Goal: Task Accomplishment & Management: Manage account settings

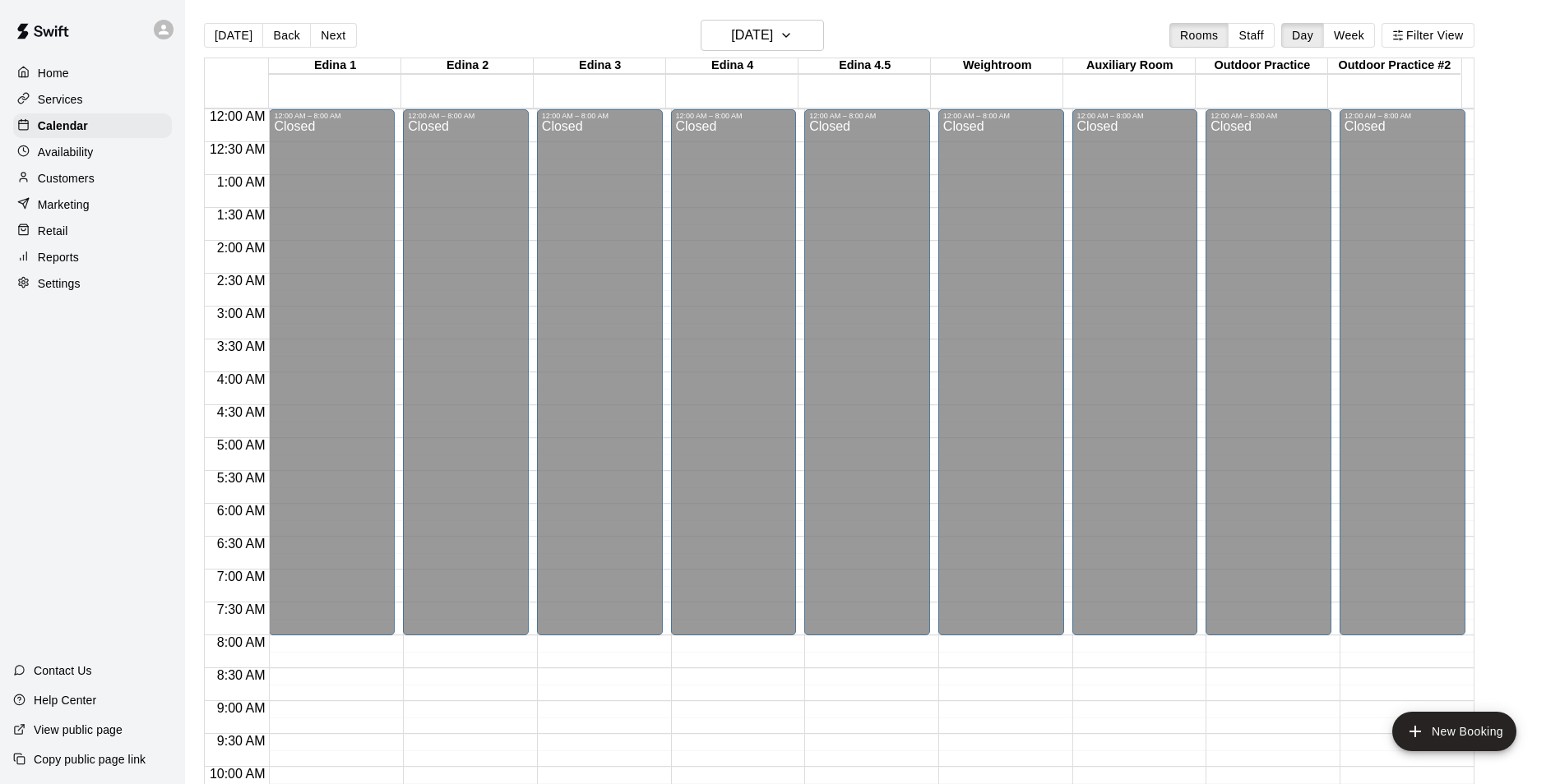
scroll to position [884, 0]
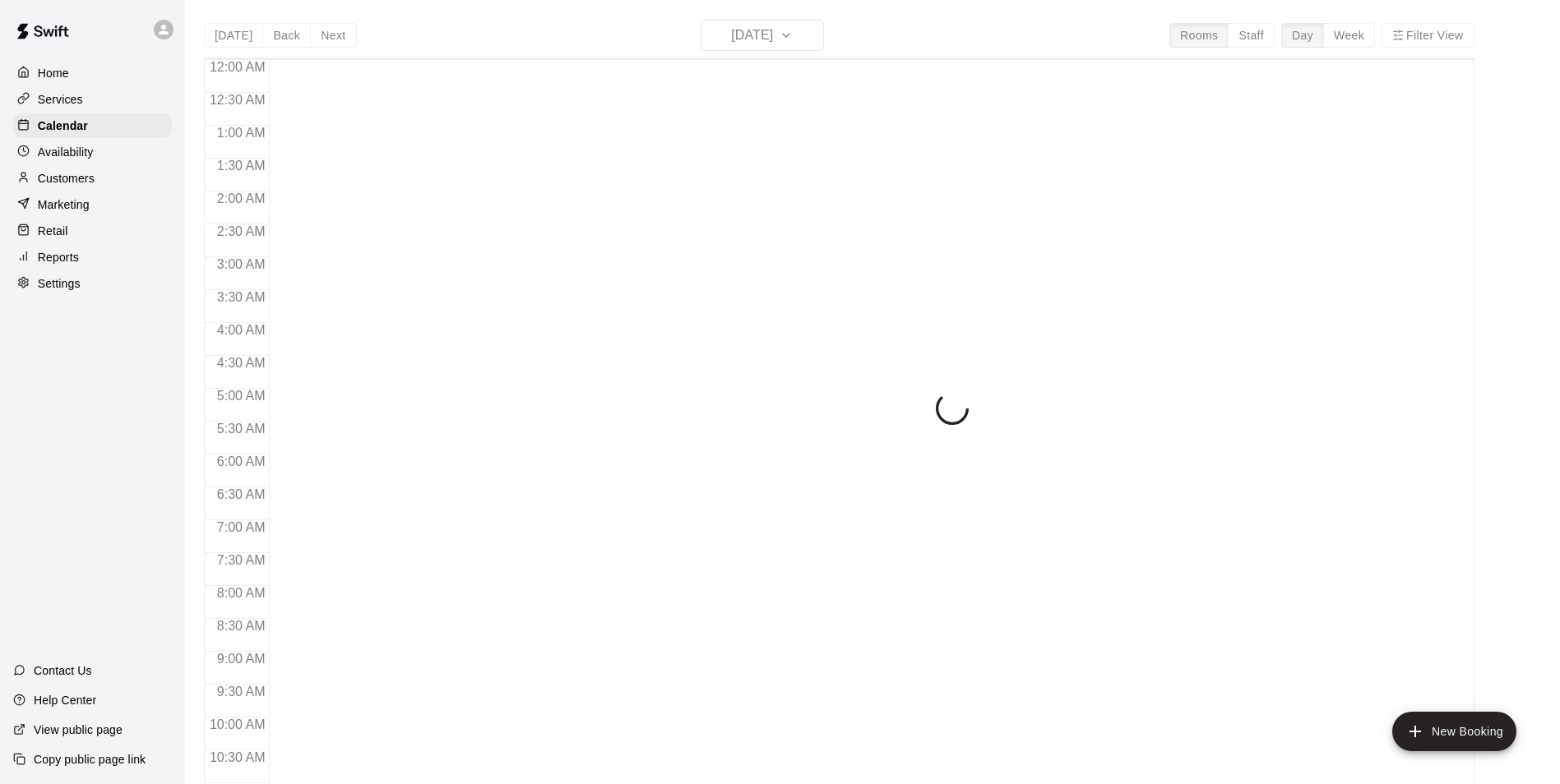
scroll to position [835, 0]
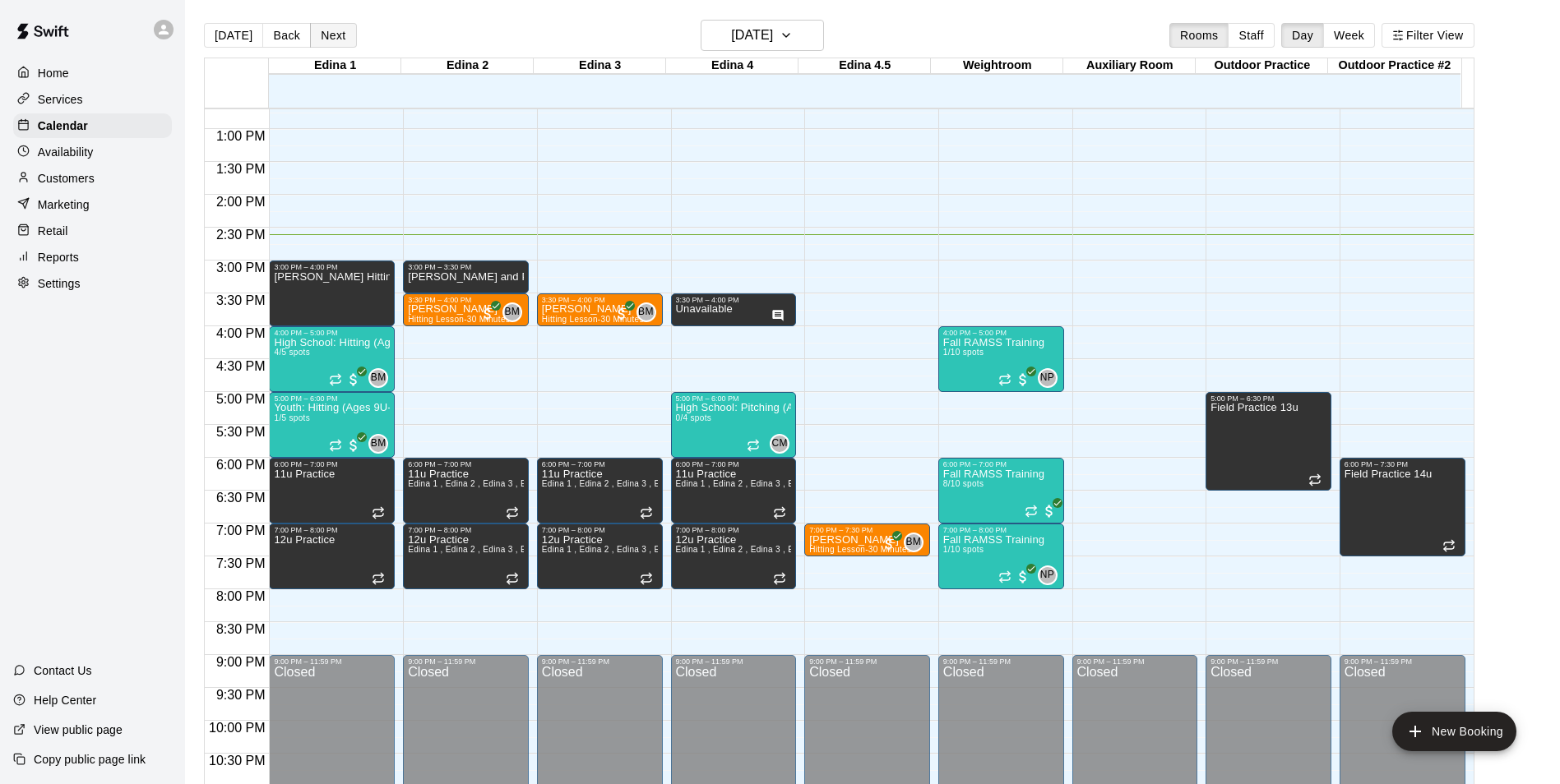
click at [319, 32] on button "Next" at bounding box center [332, 35] width 46 height 24
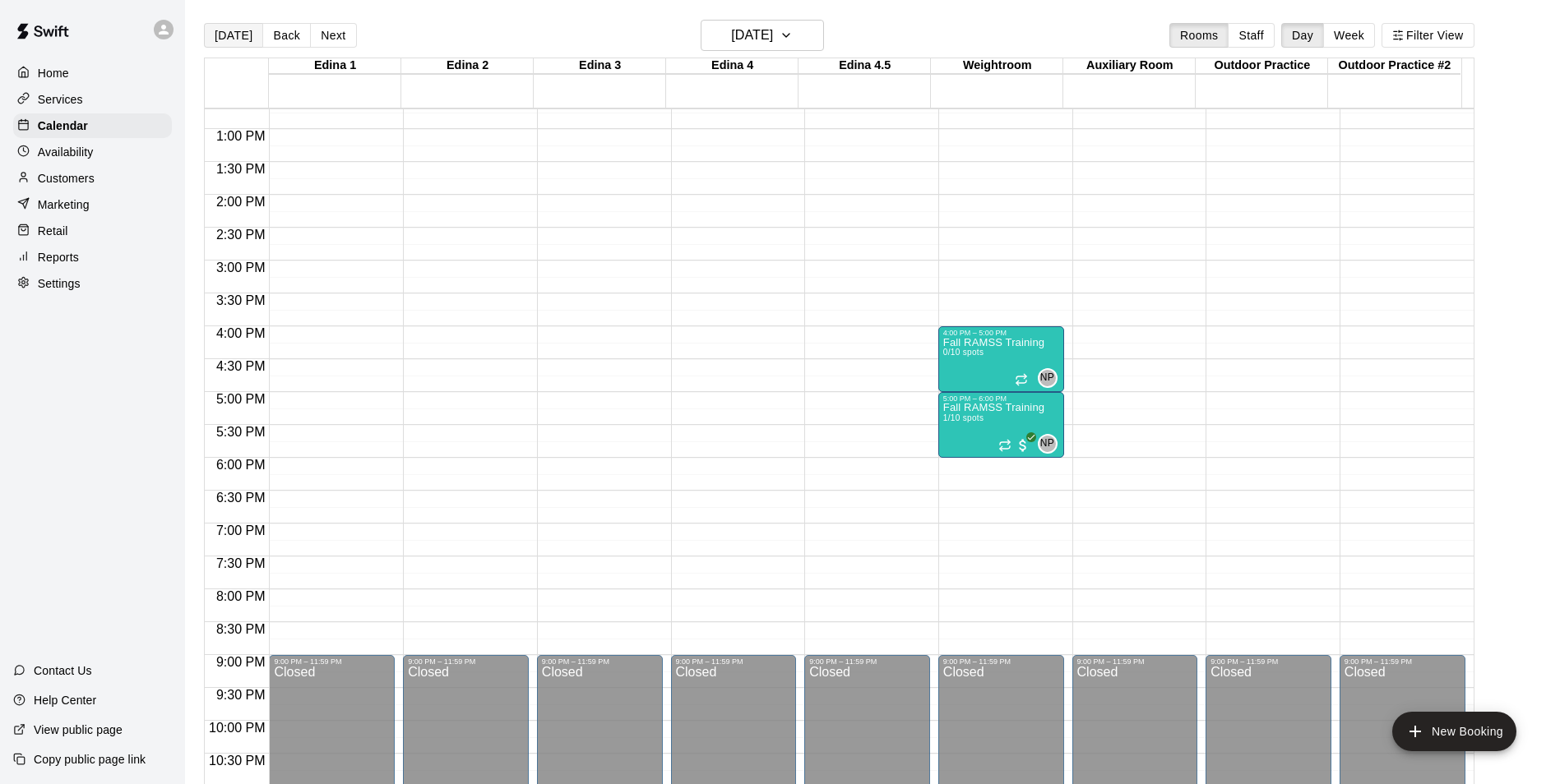
click at [226, 41] on button "[DATE]" at bounding box center [234, 35] width 59 height 24
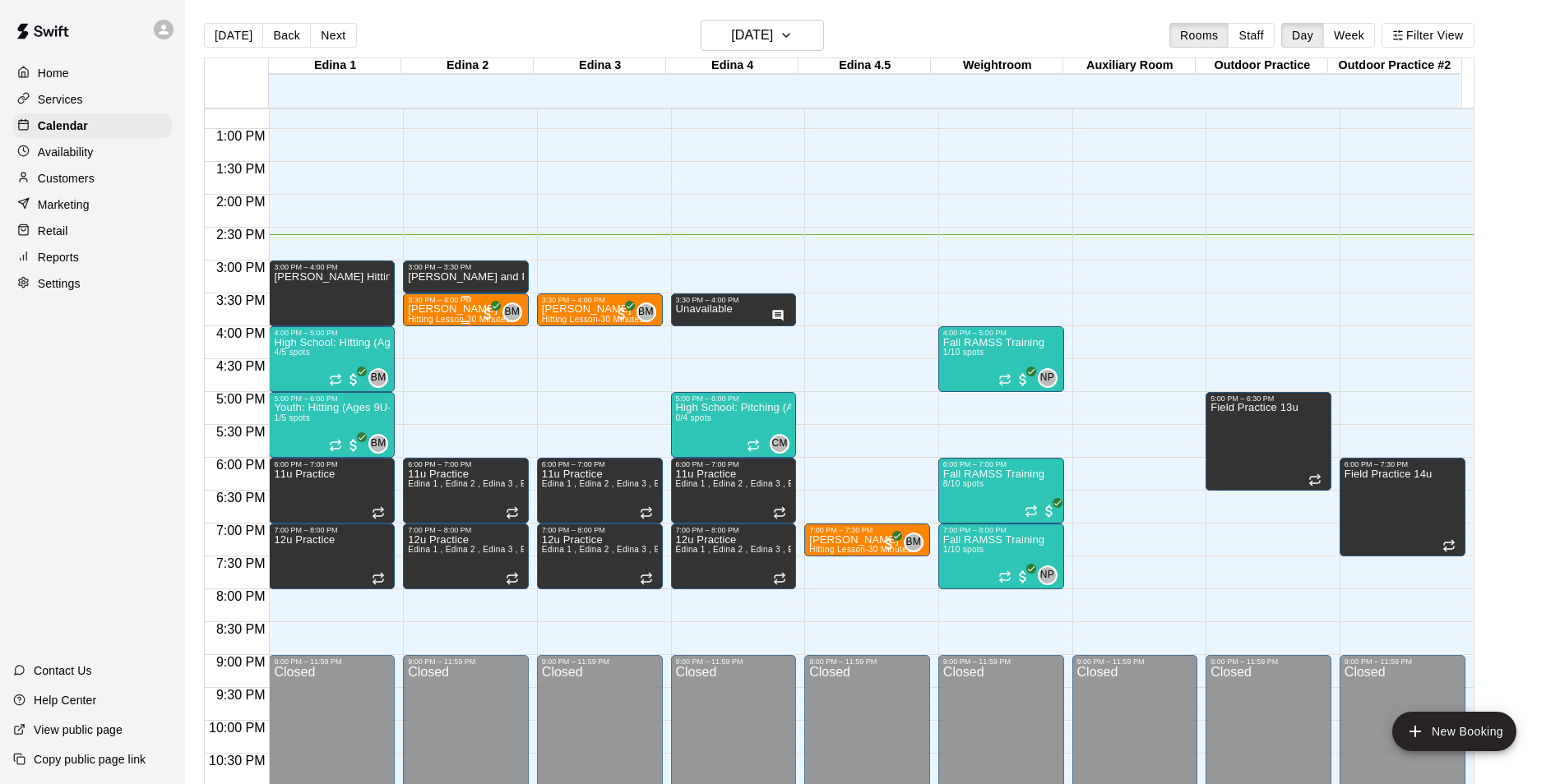
click at [438, 309] on p "Camren Erickson" at bounding box center [458, 309] width 102 height 0
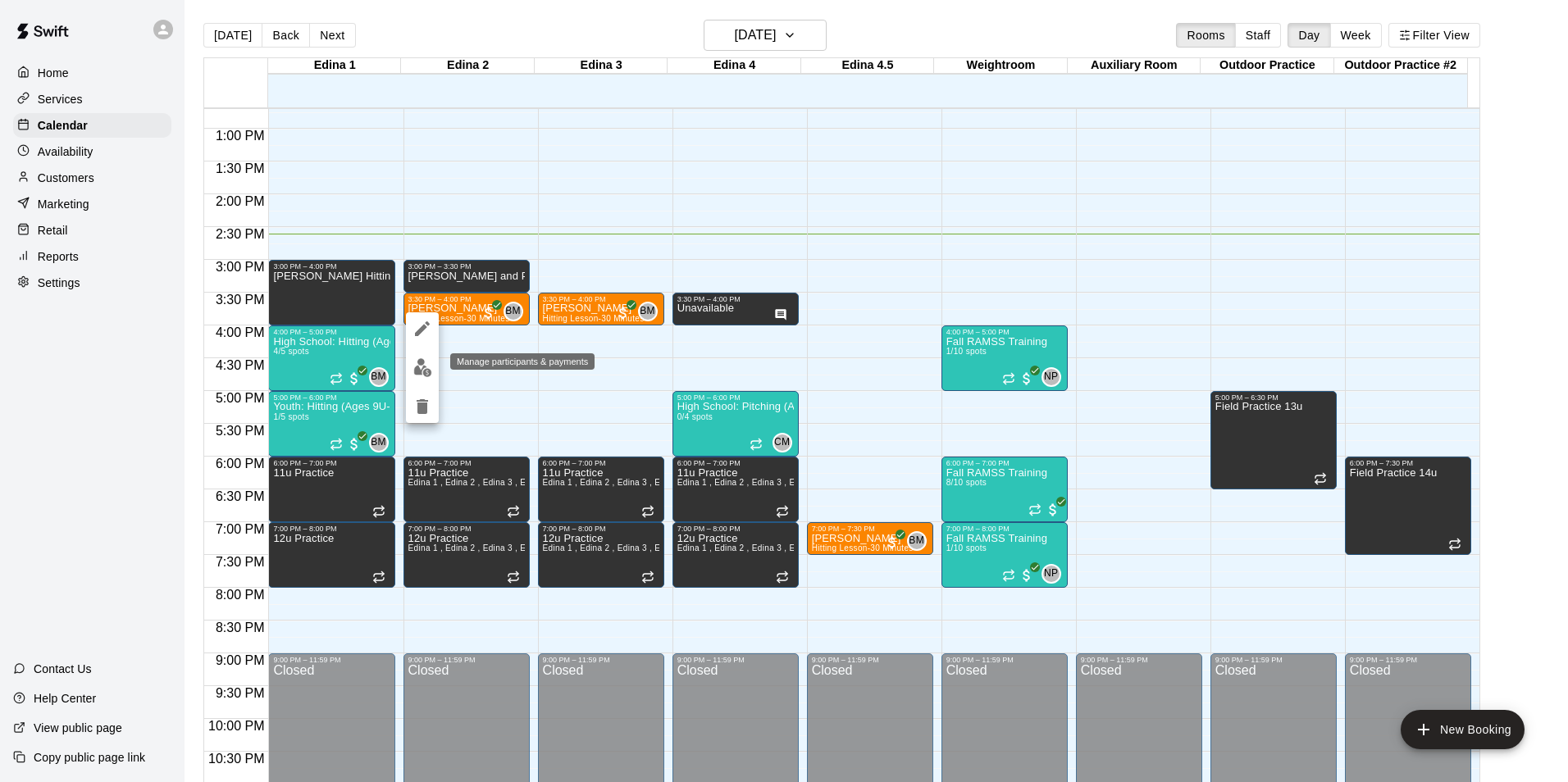
click at [420, 363] on img "edit" at bounding box center [422, 367] width 19 height 19
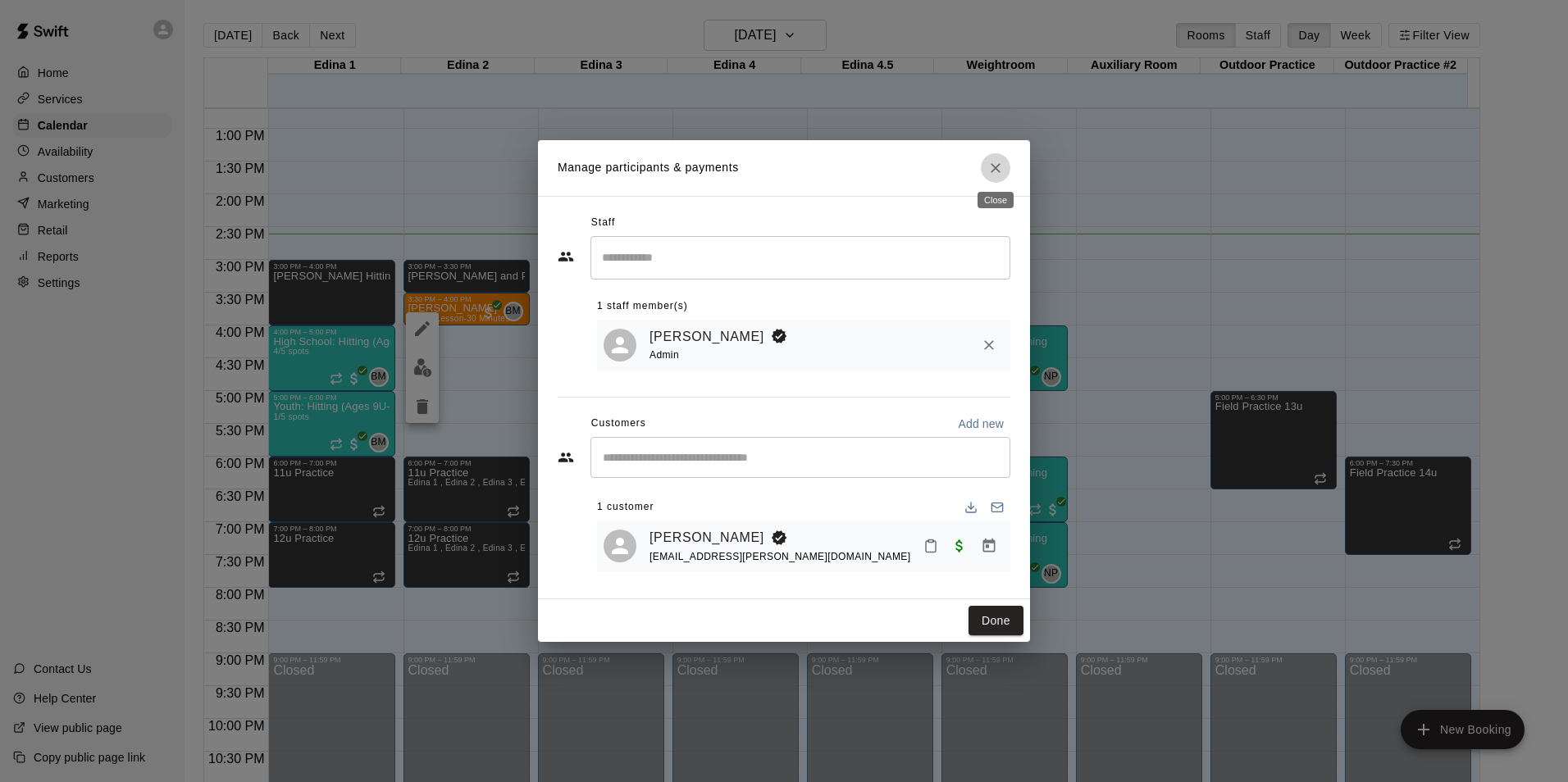
click at [989, 165] on icon "Close" at bounding box center [995, 168] width 16 height 16
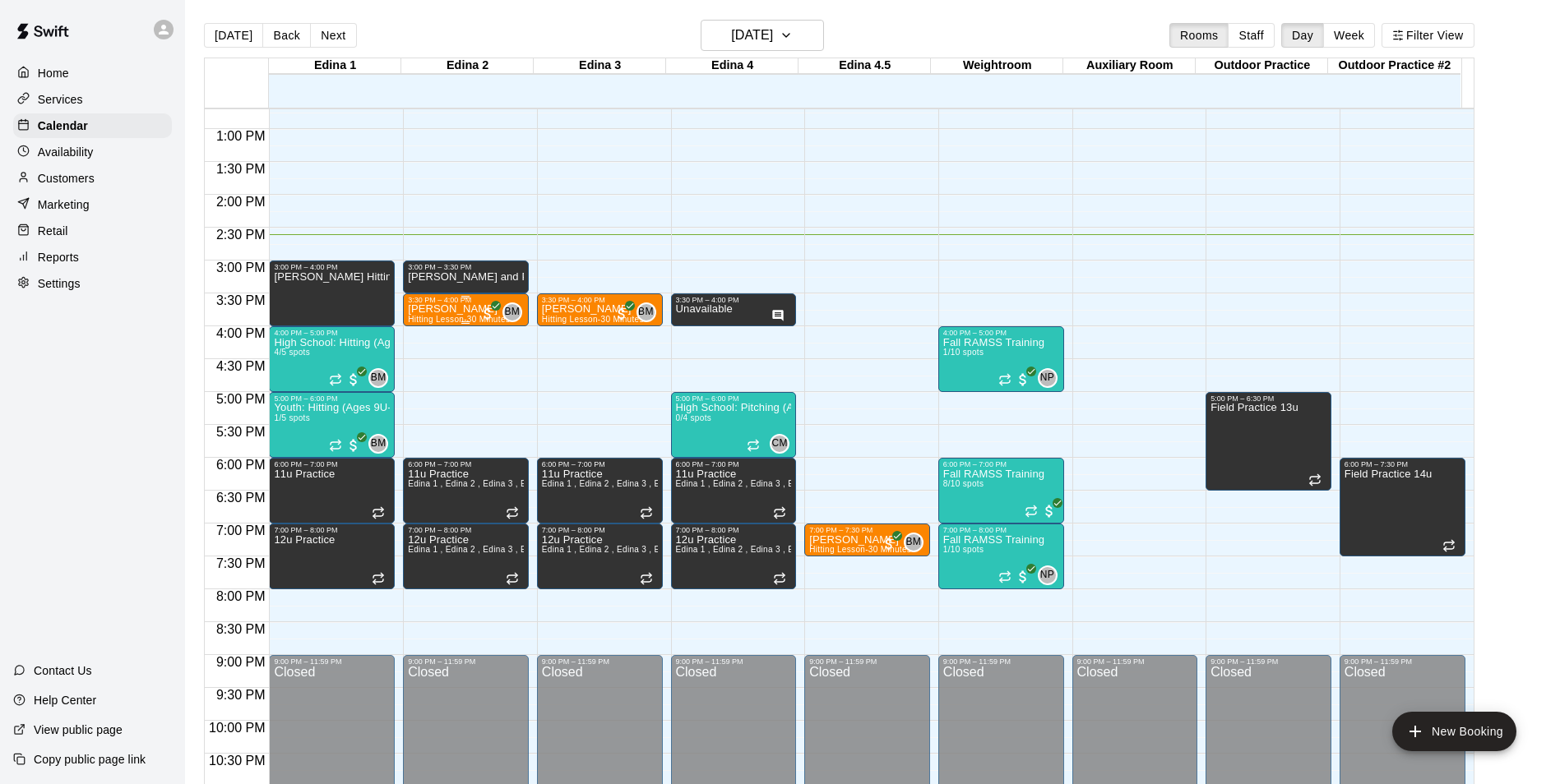
click at [431, 309] on p "Camren Erickson" at bounding box center [458, 309] width 102 height 0
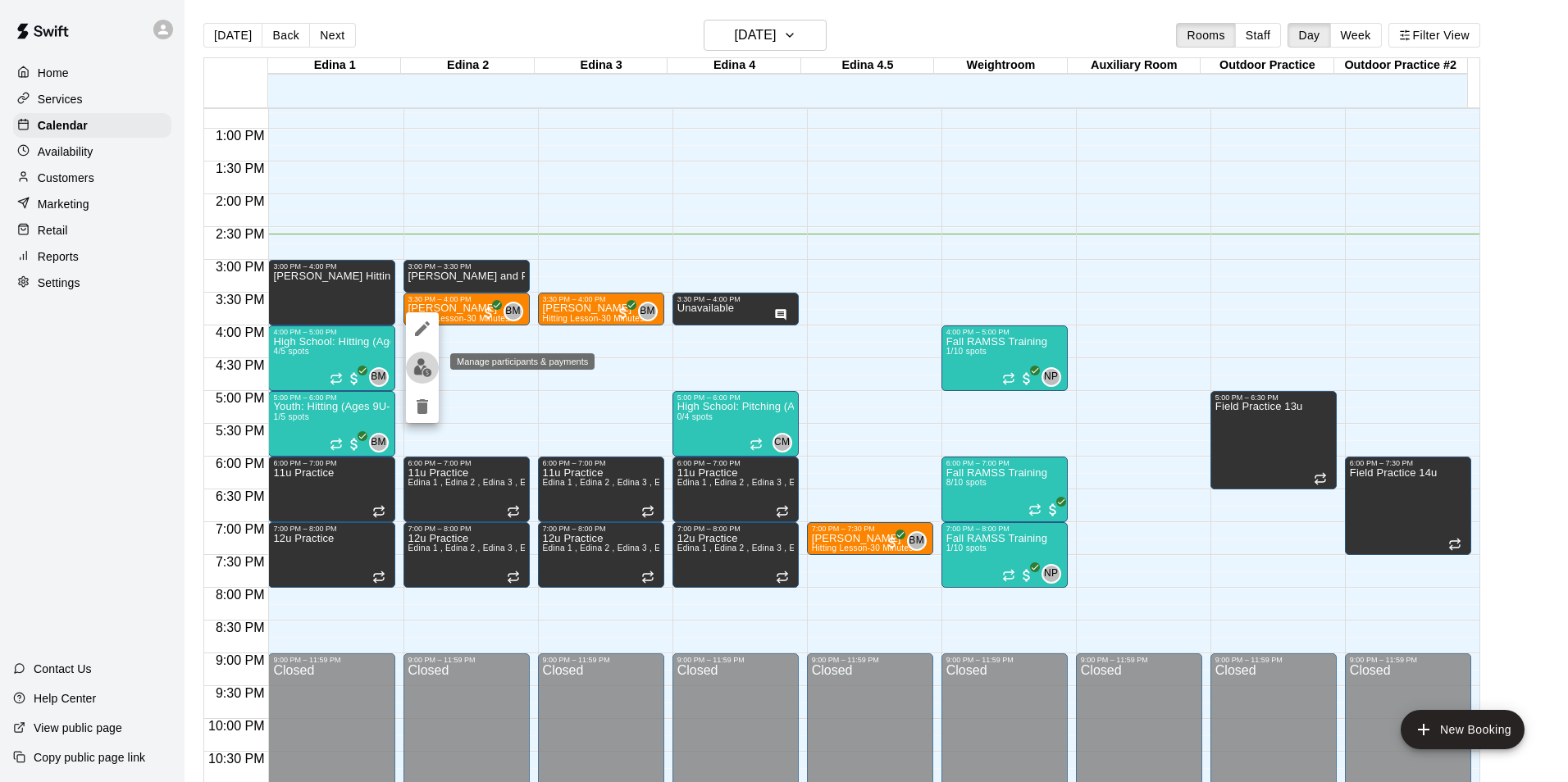
click at [422, 365] on img "edit" at bounding box center [422, 367] width 19 height 19
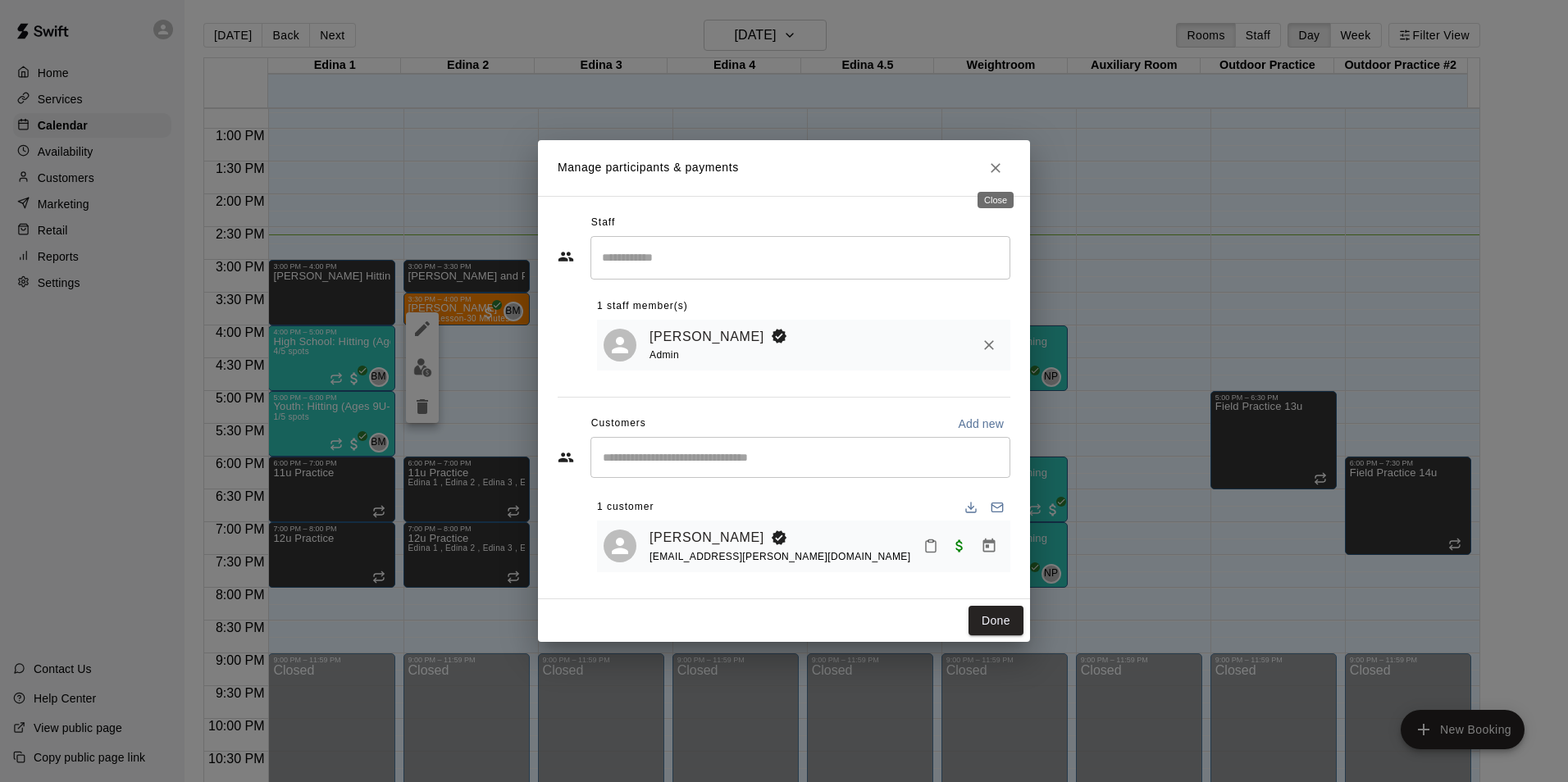
click at [1003, 160] on icon "Close" at bounding box center [995, 168] width 16 height 16
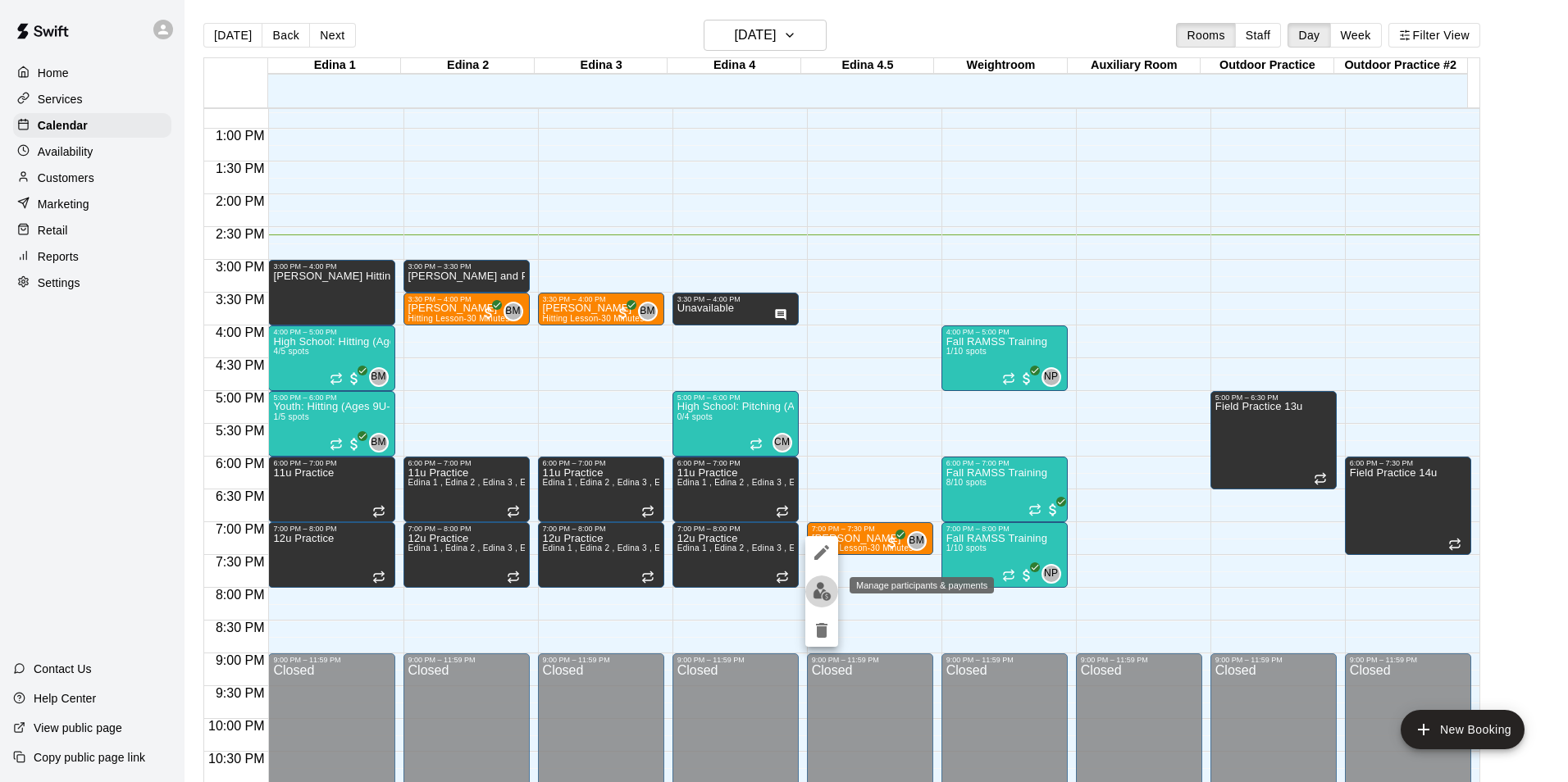
click at [819, 591] on img "edit" at bounding box center [821, 592] width 19 height 19
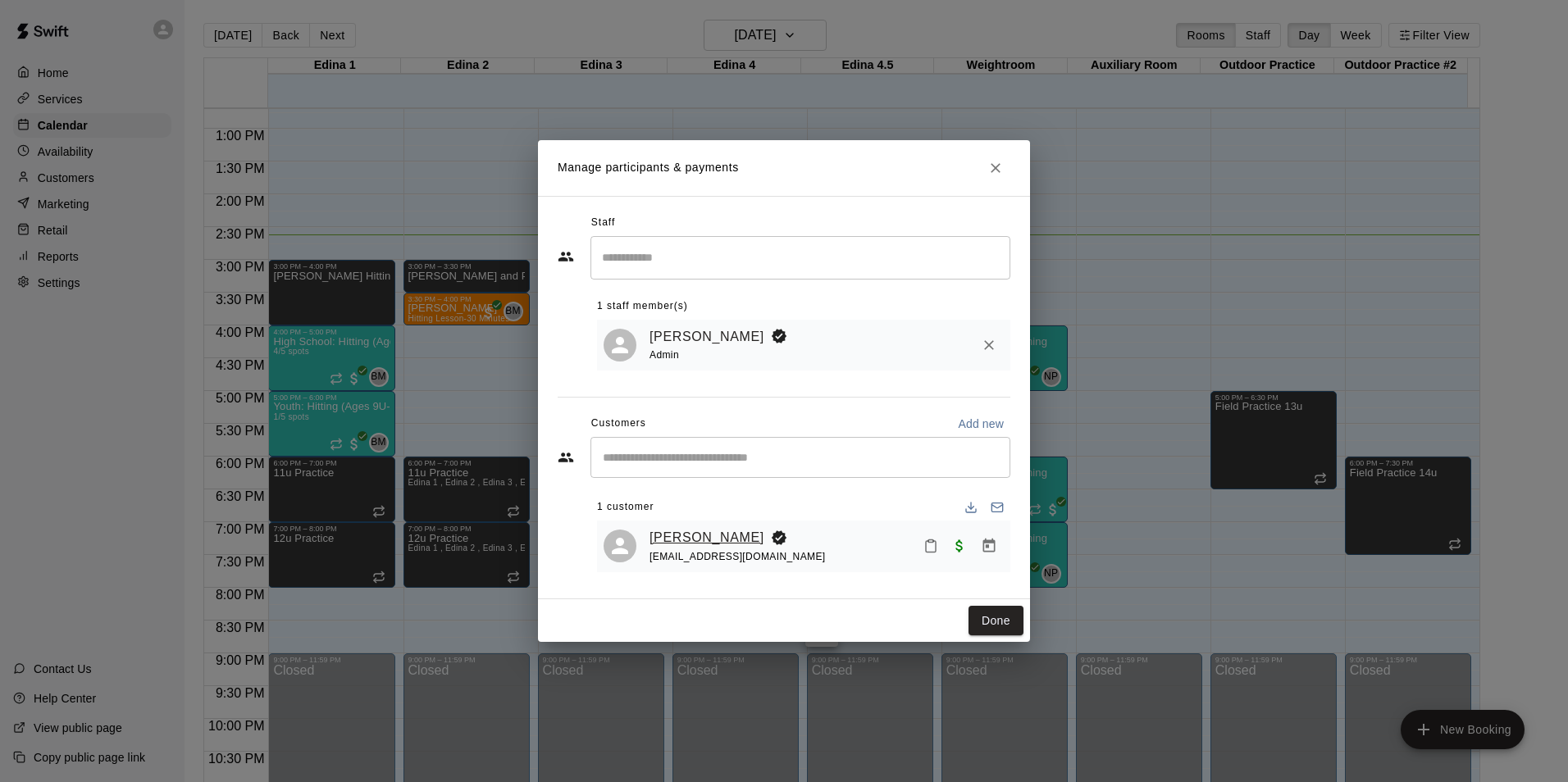
click at [708, 539] on link "Paul Tichy" at bounding box center [706, 538] width 115 height 22
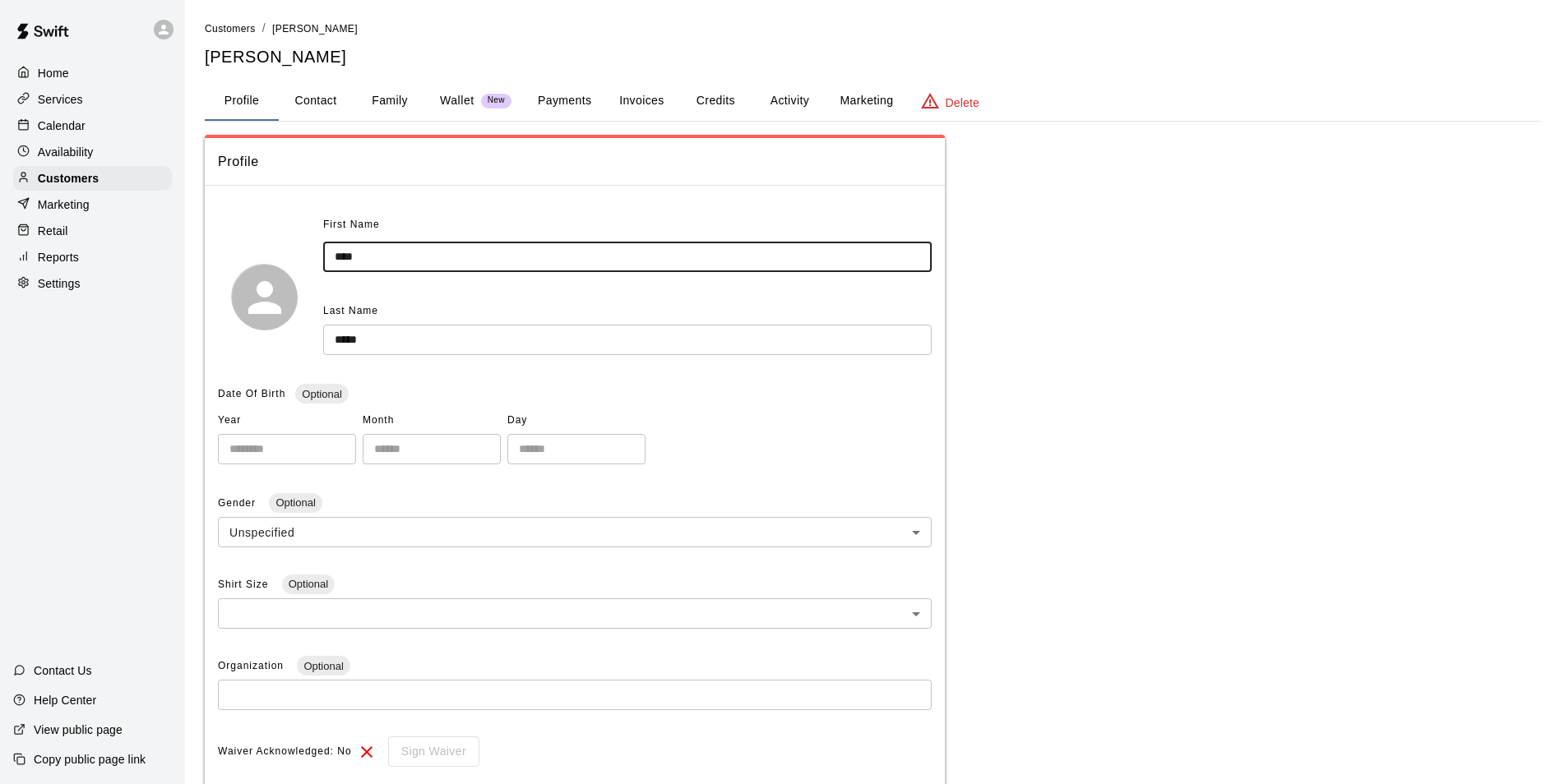
drag, startPoint x: 394, startPoint y: 252, endPoint x: 256, endPoint y: 262, distance: 138.4
click at [257, 261] on div "First Name **** ​ Last Name ***** ​" at bounding box center [574, 297] width 714 height 169
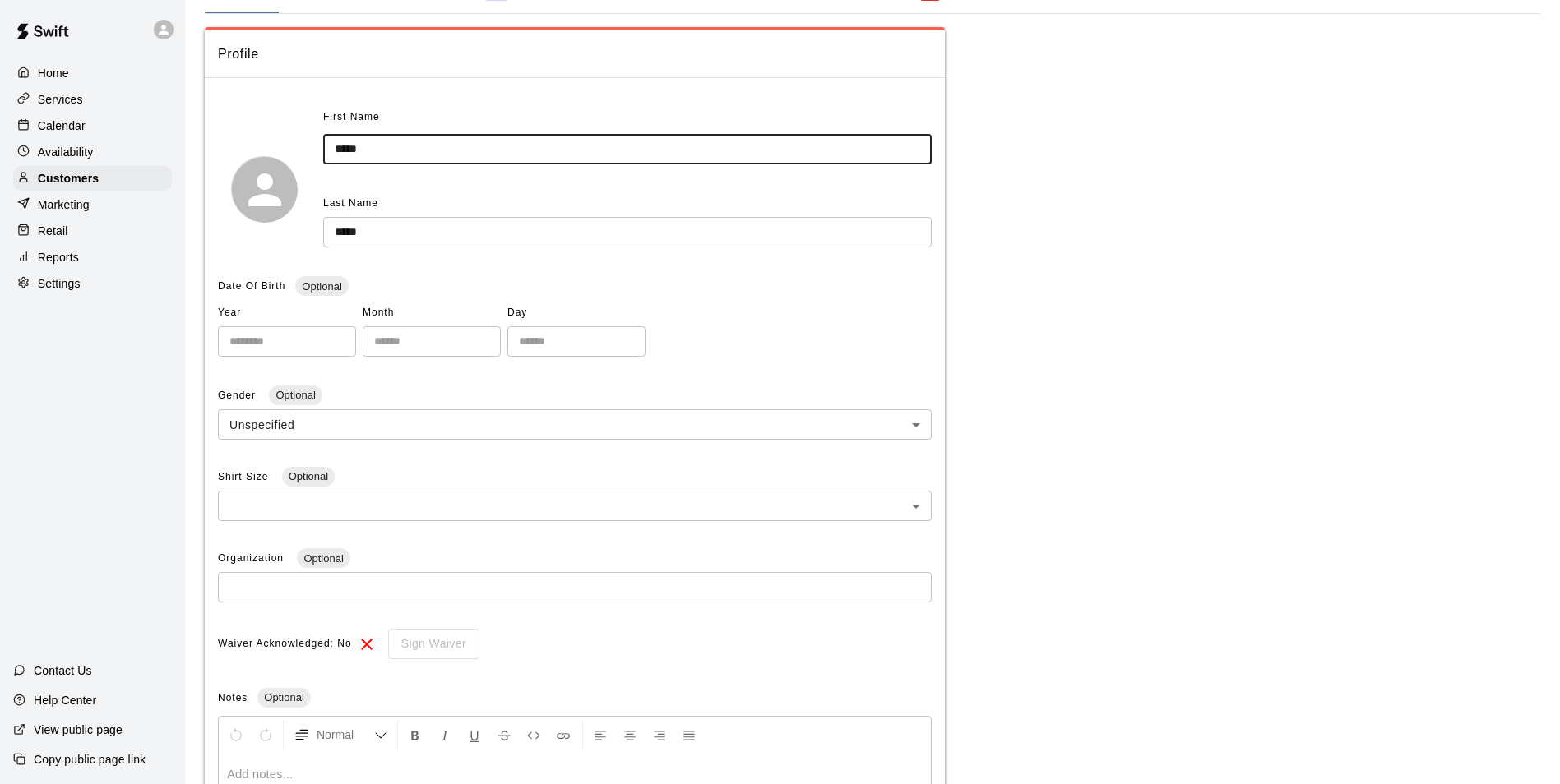
scroll to position [324, 0]
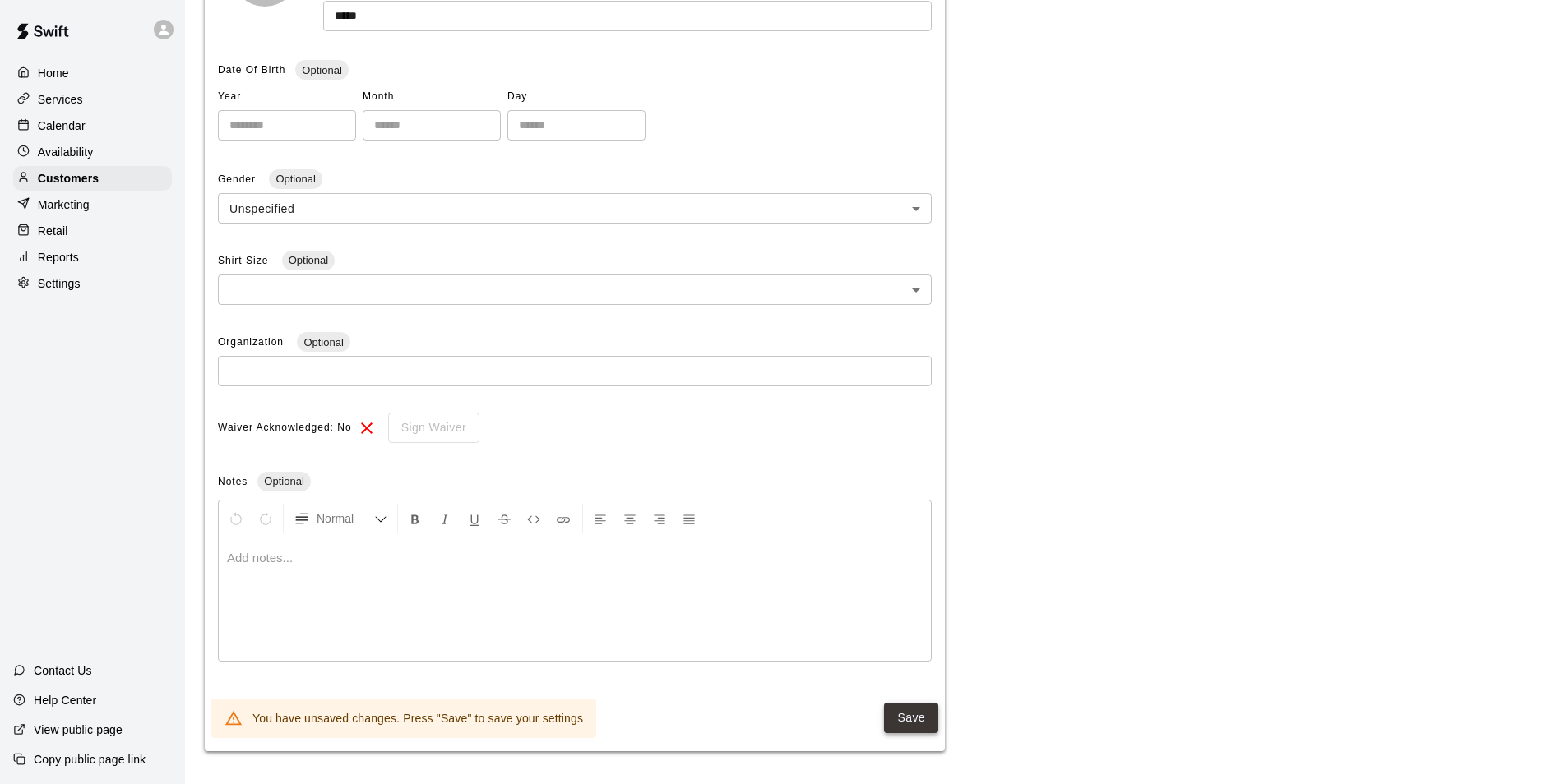
type input "*****"
click at [891, 726] on button "Save" at bounding box center [911, 718] width 54 height 31
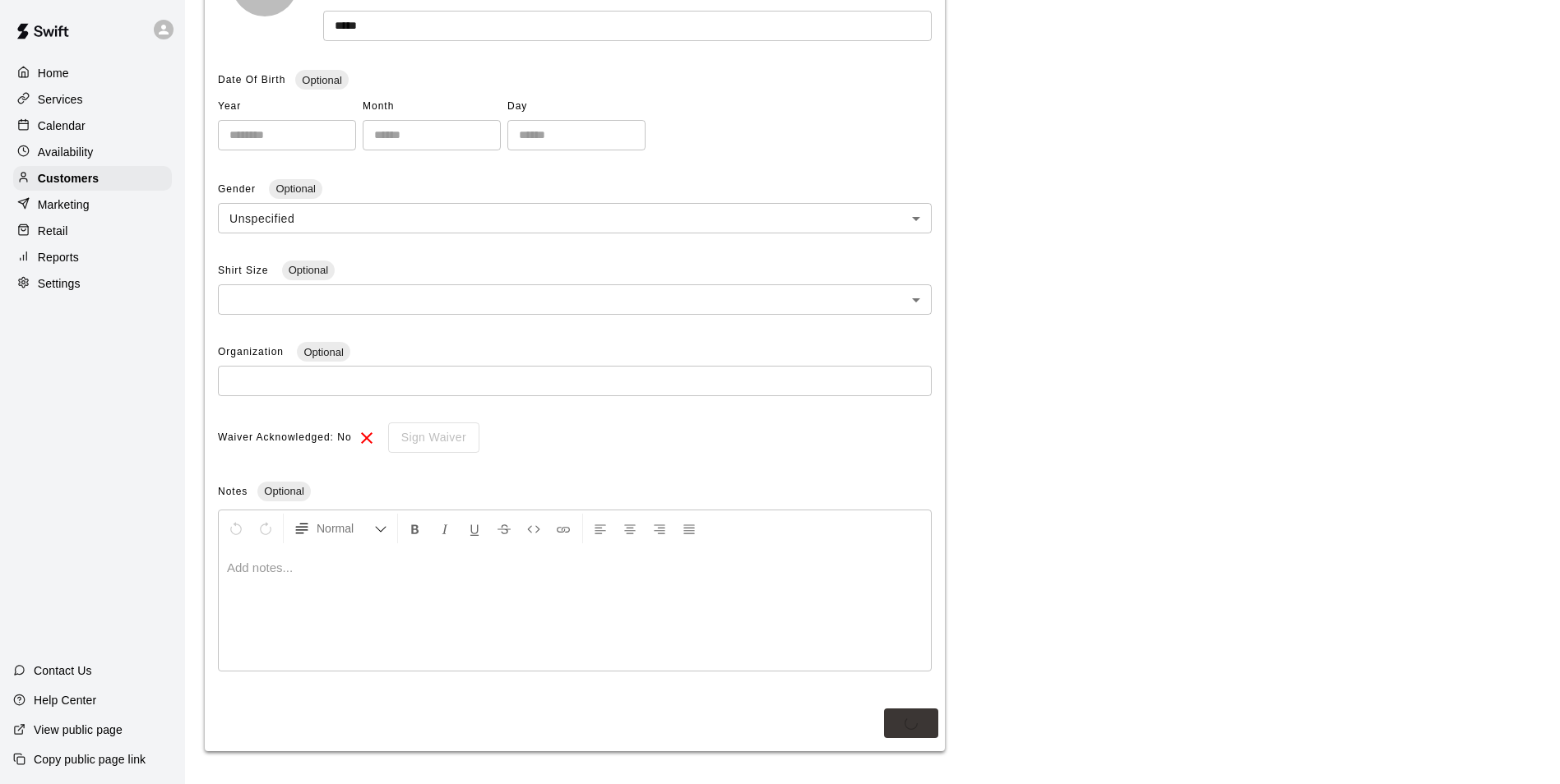
scroll to position [314, 0]
click at [1087, 185] on div "**********" at bounding box center [871, 286] width 1335 height 932
click at [906, 729] on button "Save" at bounding box center [911, 724] width 54 height 31
